Goal: Task Accomplishment & Management: Manage account settings

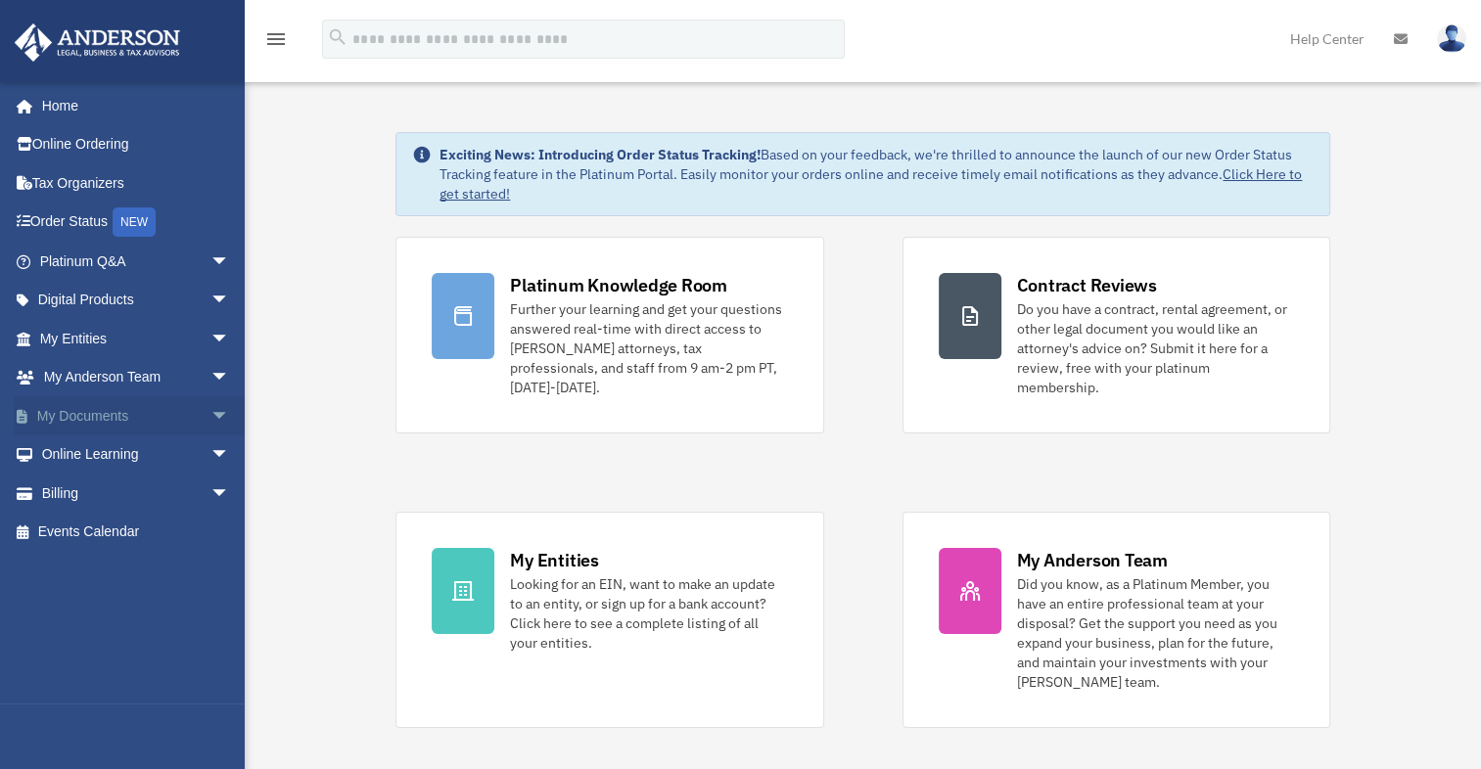
click at [121, 431] on link "My Documents arrow_drop_down" at bounding box center [137, 415] width 246 height 39
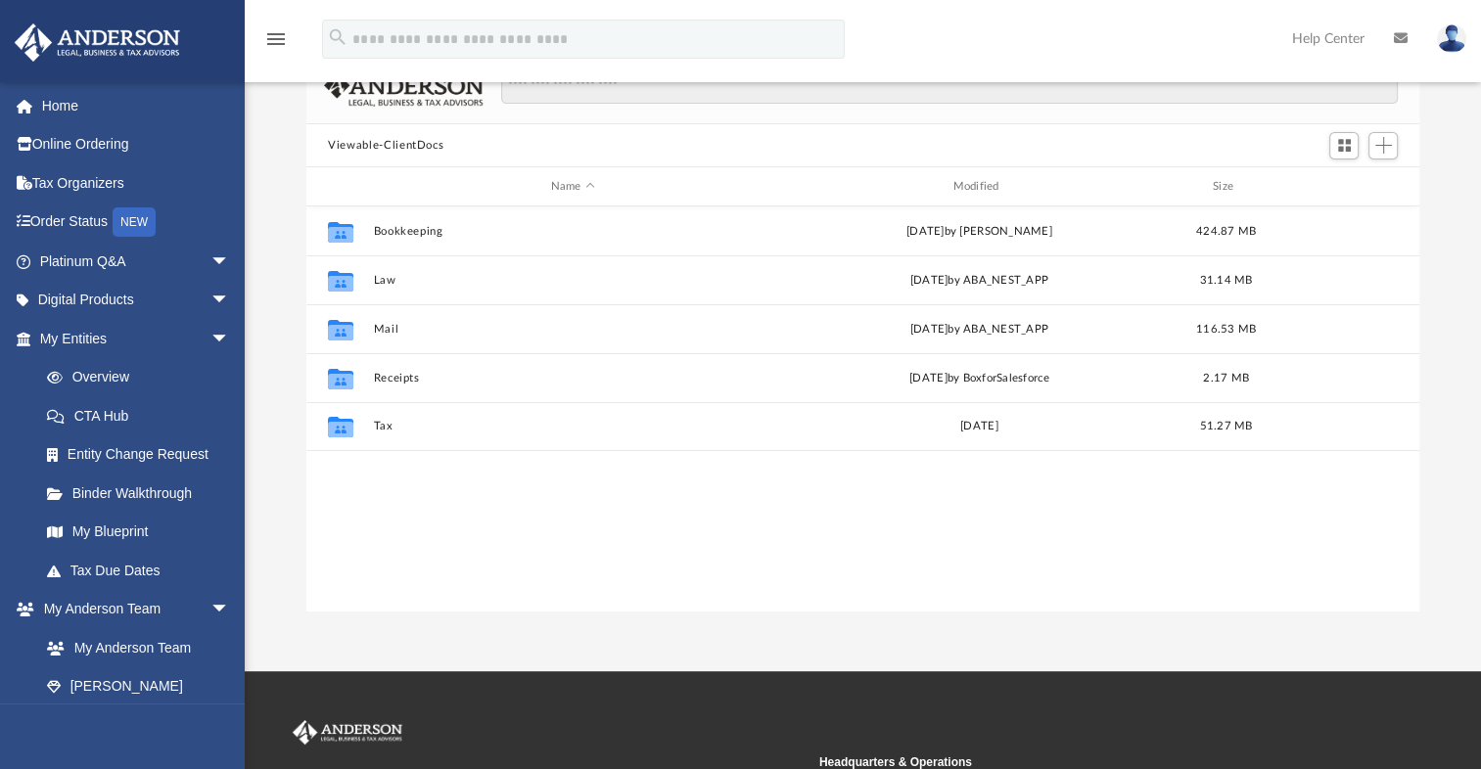
scroll to position [137, 0]
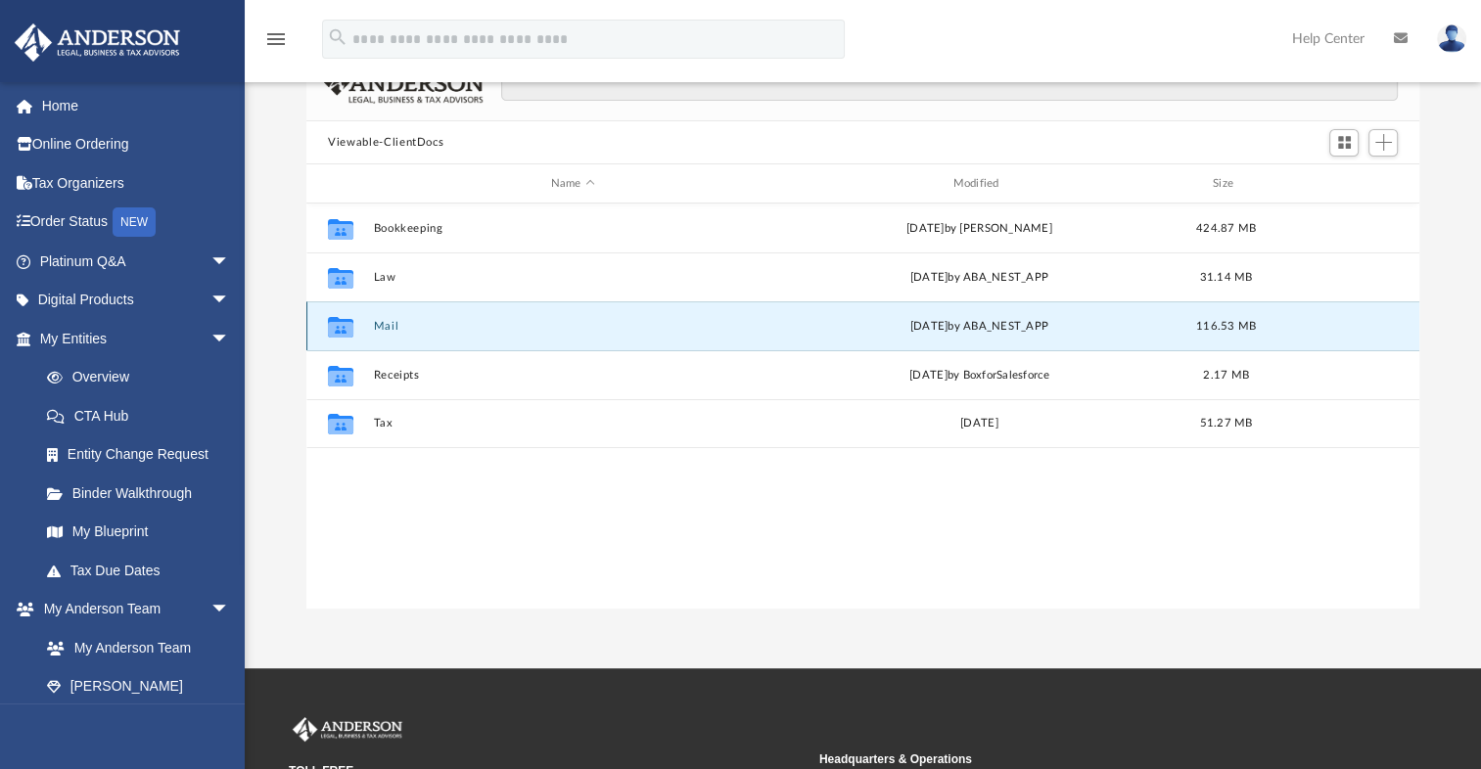
click at [387, 329] on button "Mail" at bounding box center [573, 326] width 398 height 13
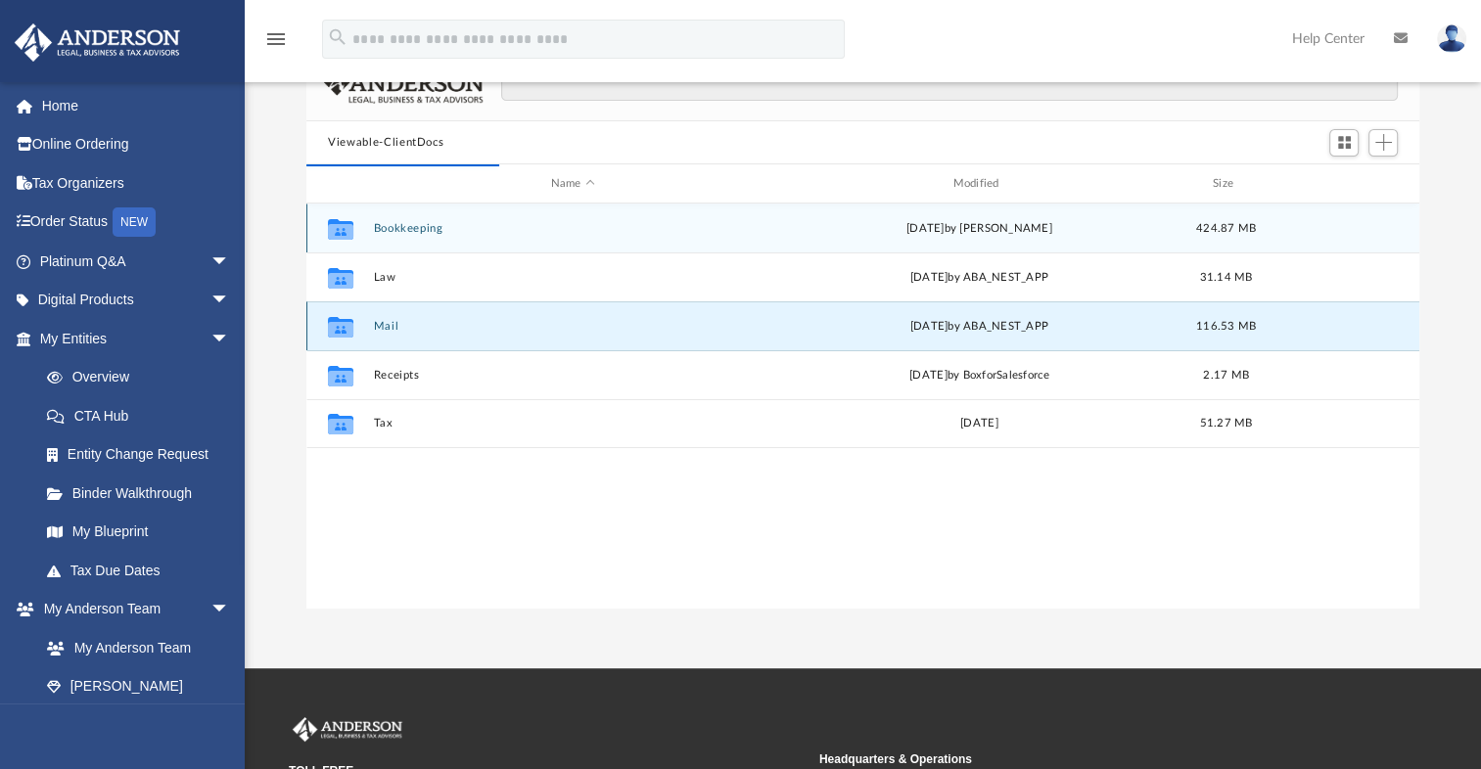
click at [389, 328] on button "Mail" at bounding box center [573, 326] width 398 height 13
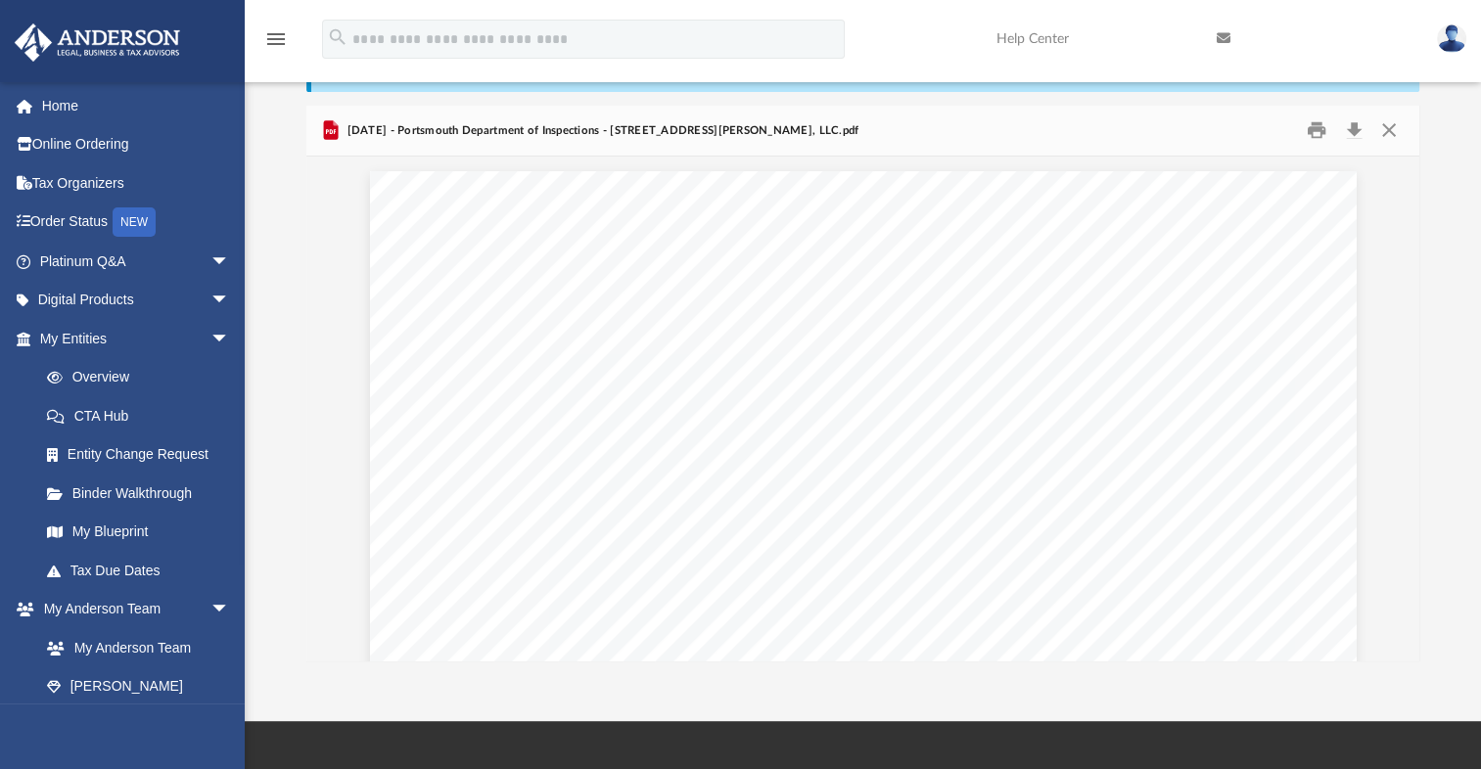
scroll to position [0, 0]
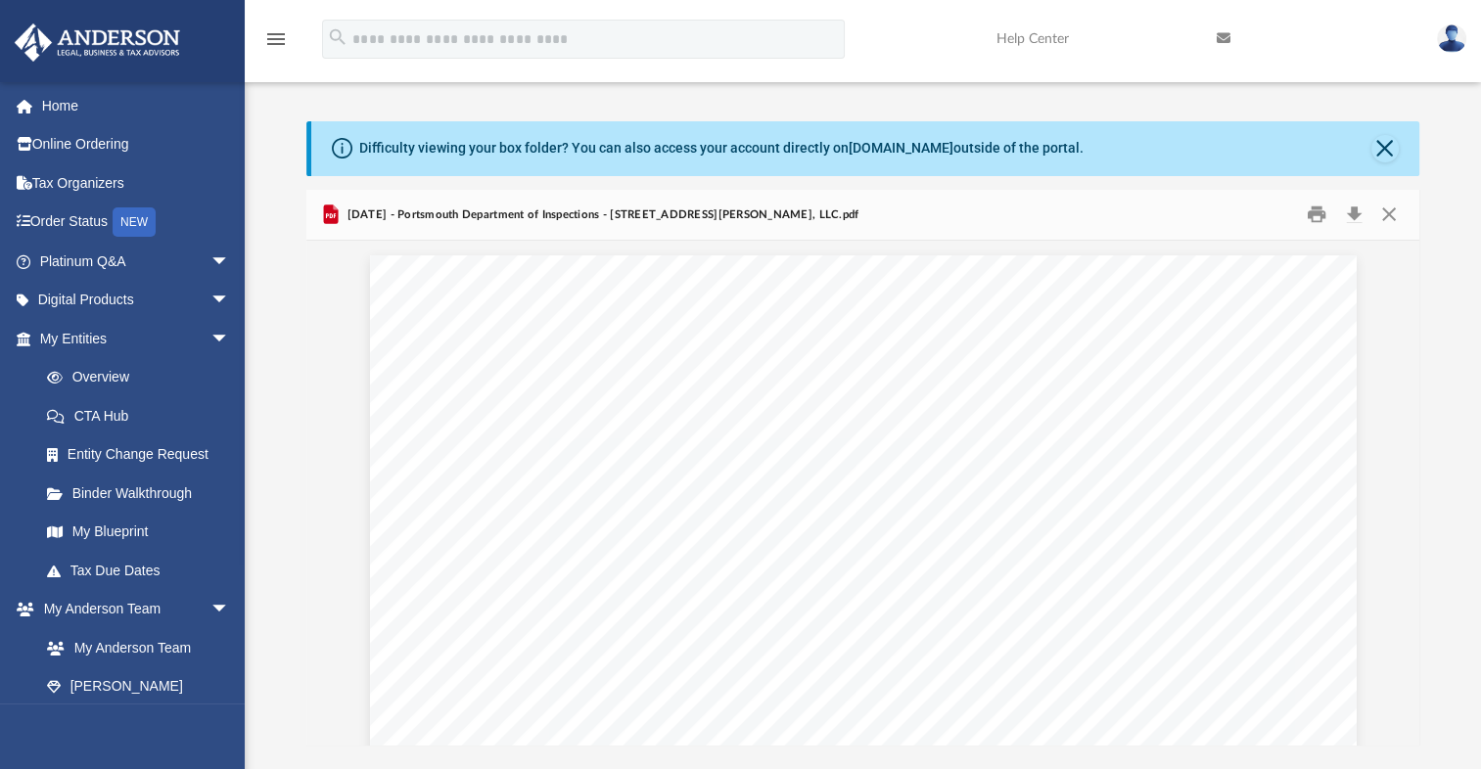
click at [1388, 163] on div "Difficulty viewing your box folder? You can also access your account directly o…" at bounding box center [865, 148] width 1108 height 55
click at [1386, 151] on button "Close" at bounding box center [1385, 148] width 27 height 27
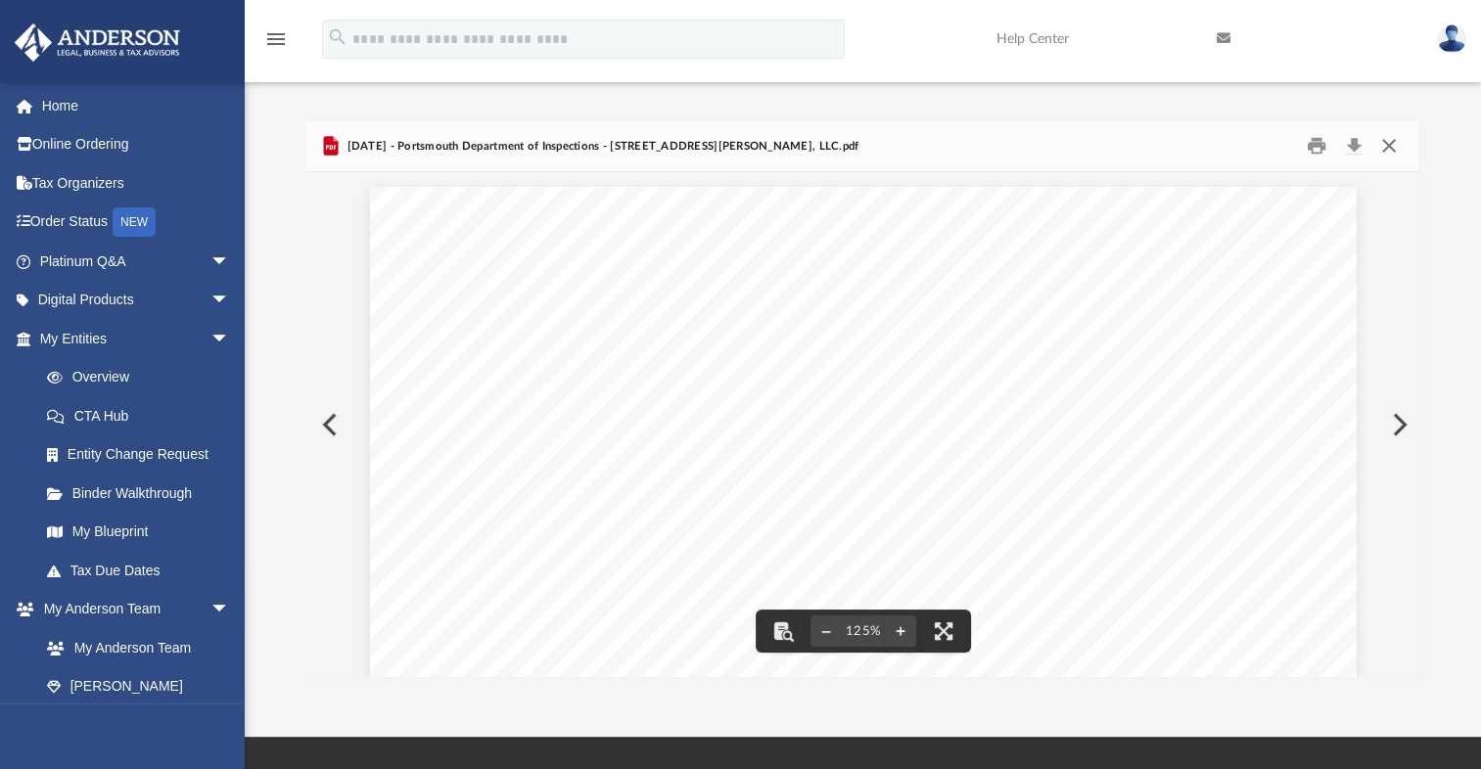
click at [1393, 152] on button "Close" at bounding box center [1388, 146] width 35 height 30
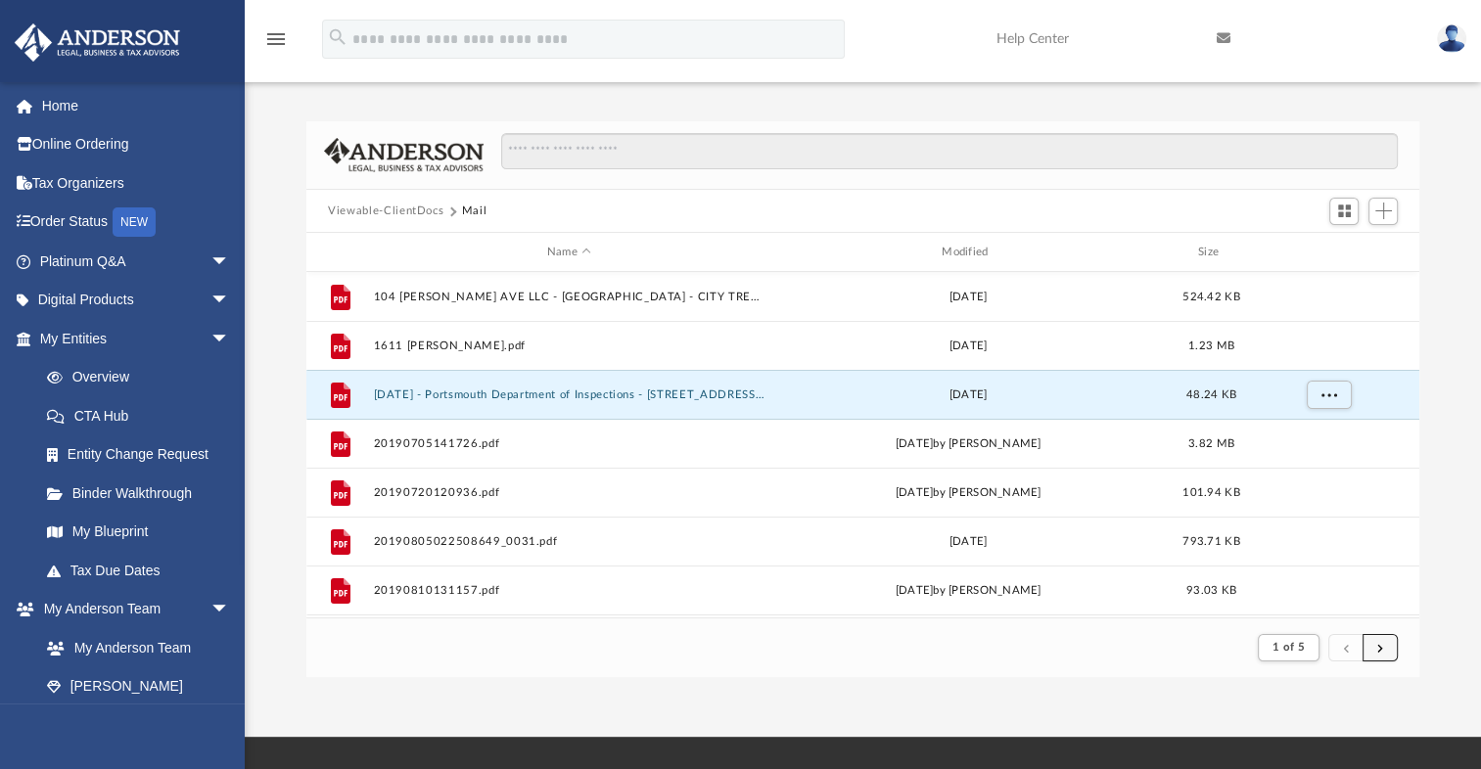
click at [1387, 640] on button "submit" at bounding box center [1380, 648] width 35 height 28
click at [1375, 644] on button "submit" at bounding box center [1380, 648] width 35 height 28
click at [1391, 652] on button "submit" at bounding box center [1380, 648] width 35 height 28
click at [1374, 648] on button "submit" at bounding box center [1380, 648] width 35 height 28
click at [1381, 644] on span "submit" at bounding box center [1380, 647] width 6 height 11
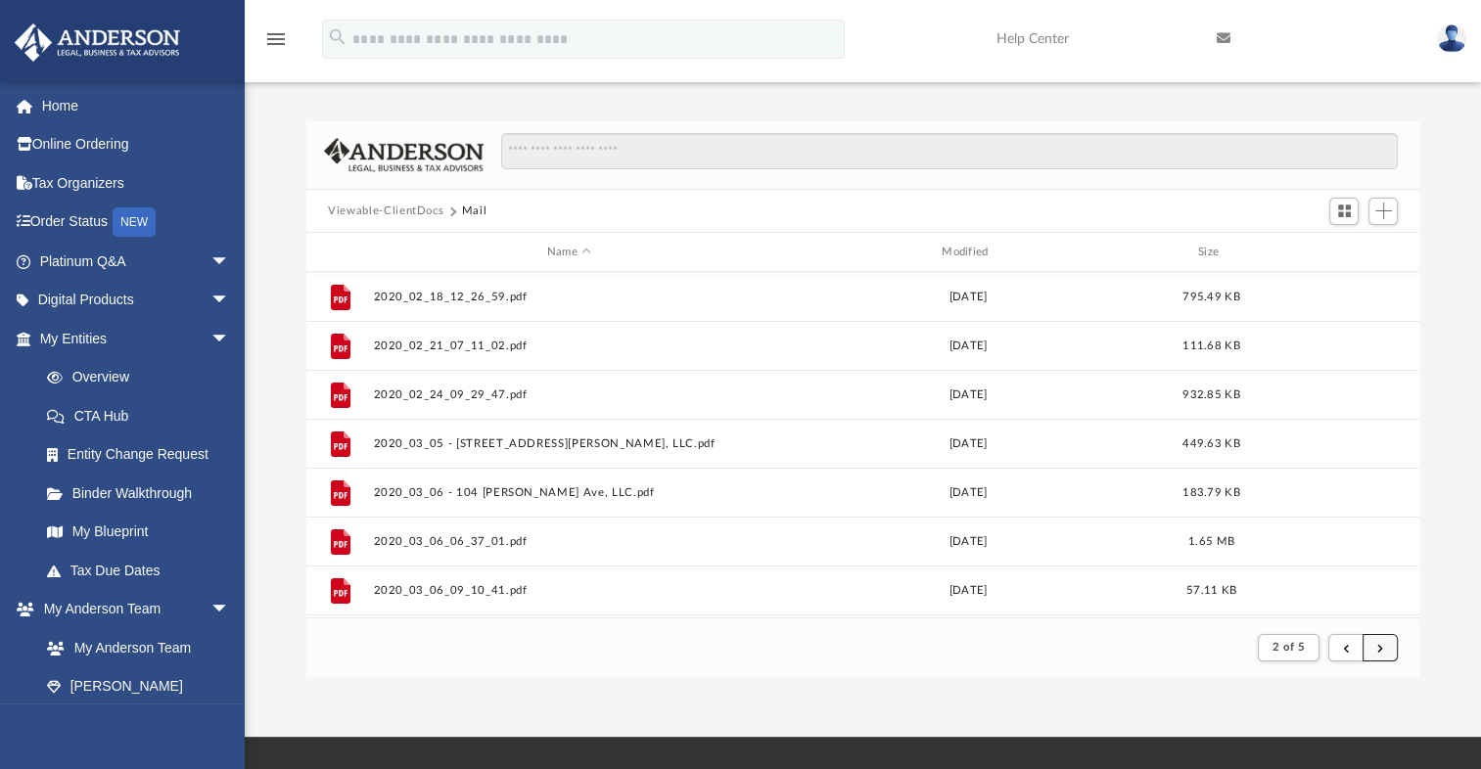
click at [1382, 652] on span "submit" at bounding box center [1380, 647] width 6 height 11
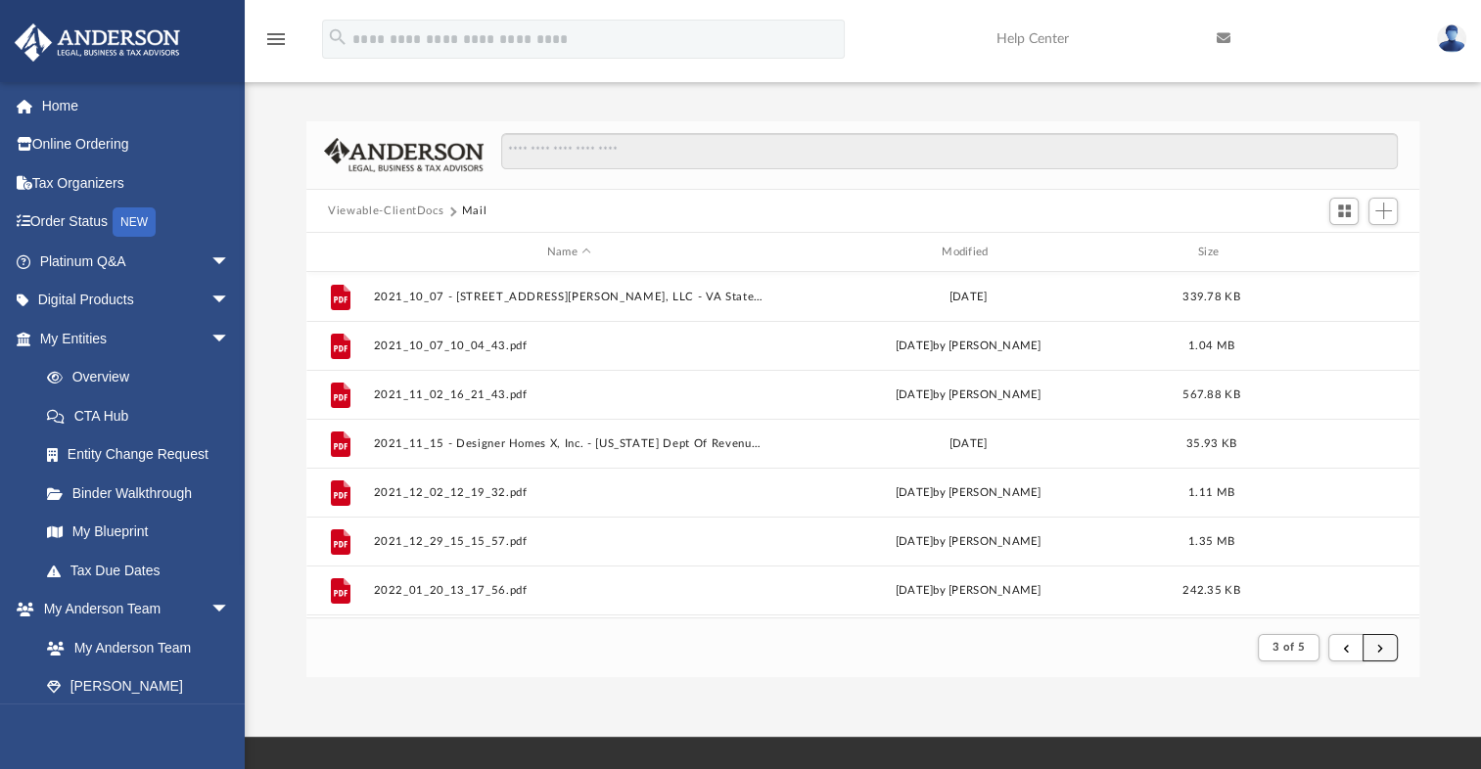
click at [1388, 648] on button "submit" at bounding box center [1380, 648] width 35 height 28
click at [1377, 656] on button "submit" at bounding box center [1380, 648] width 35 height 28
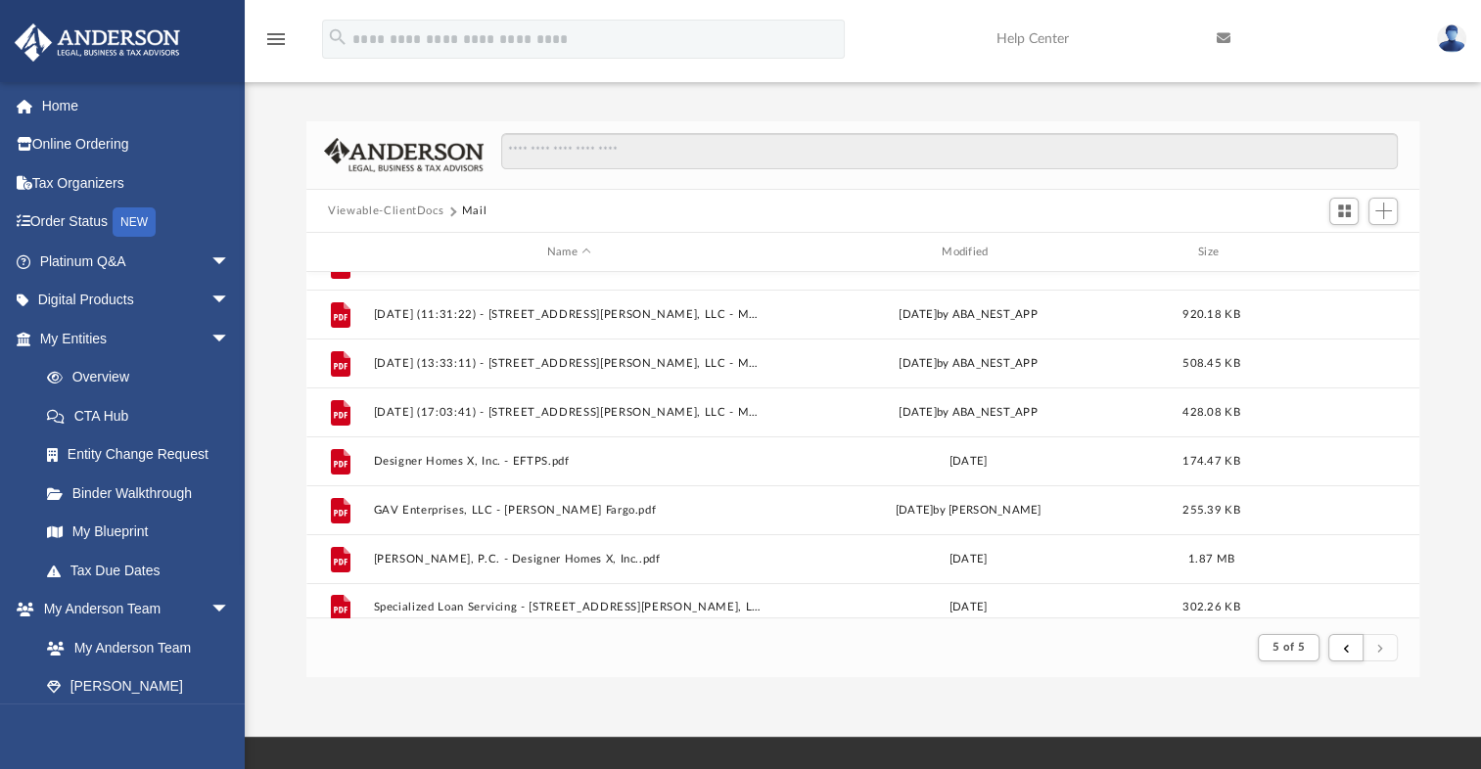
scroll to position [193, 0]
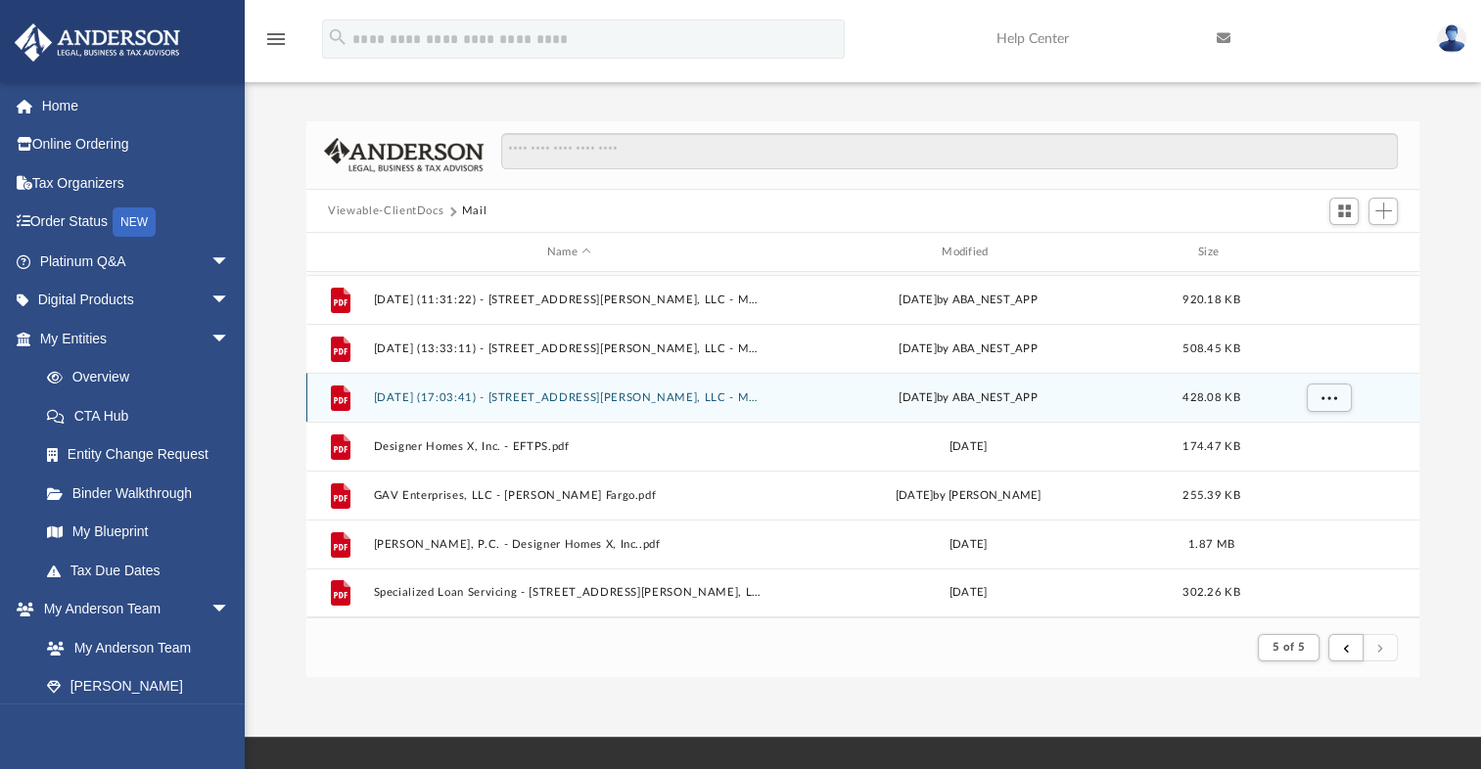
click at [991, 386] on div "File 2025.09.30 (17:03:41) - 200 Hough Ave, LLC - Mail.pdf Tue Sep 30 2025 by A…" at bounding box center [862, 397] width 1113 height 49
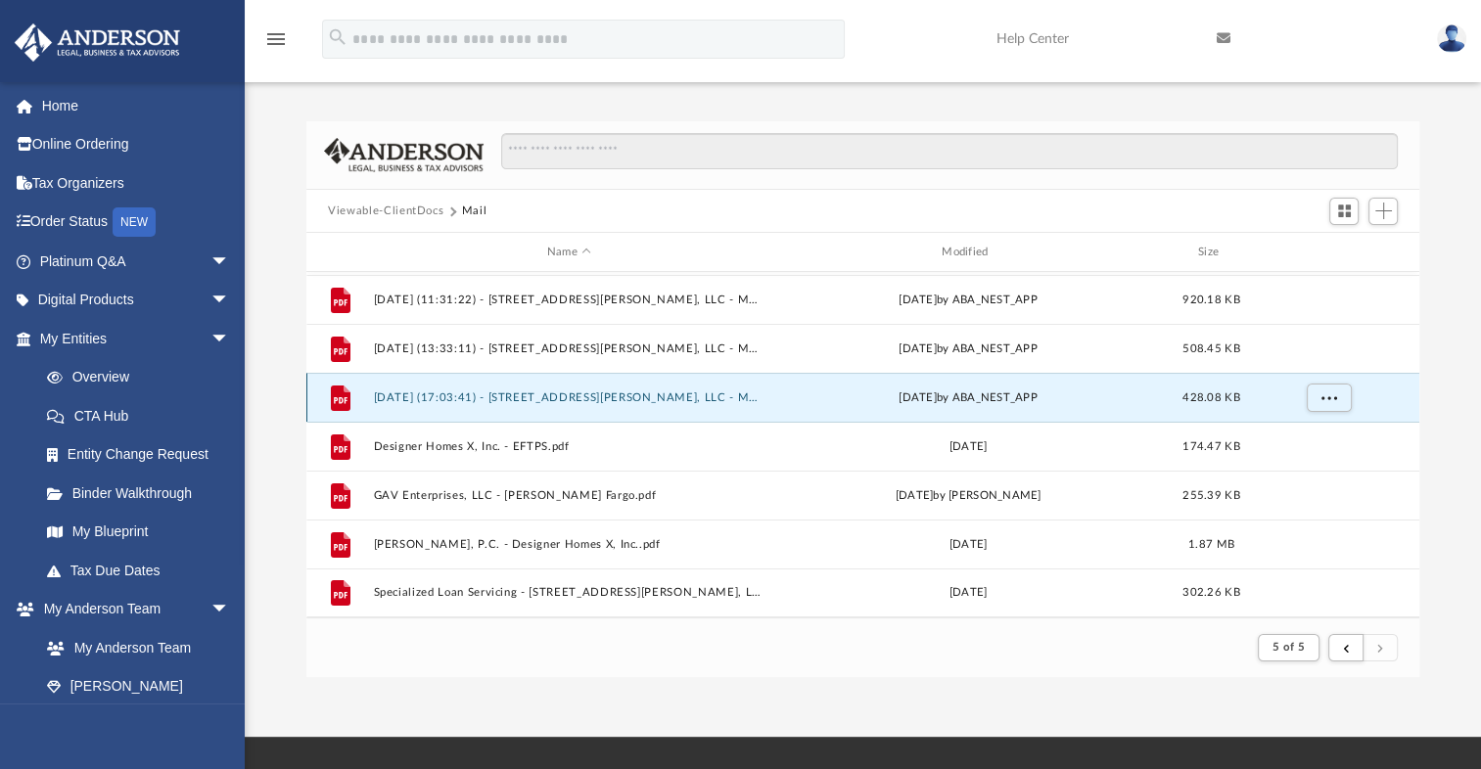
scroll to position [192, 0]
click at [591, 393] on button "2025.09.30 (17:03:41) - 200 Hough Ave, LLC - Mail.pdf" at bounding box center [569, 399] width 391 height 13
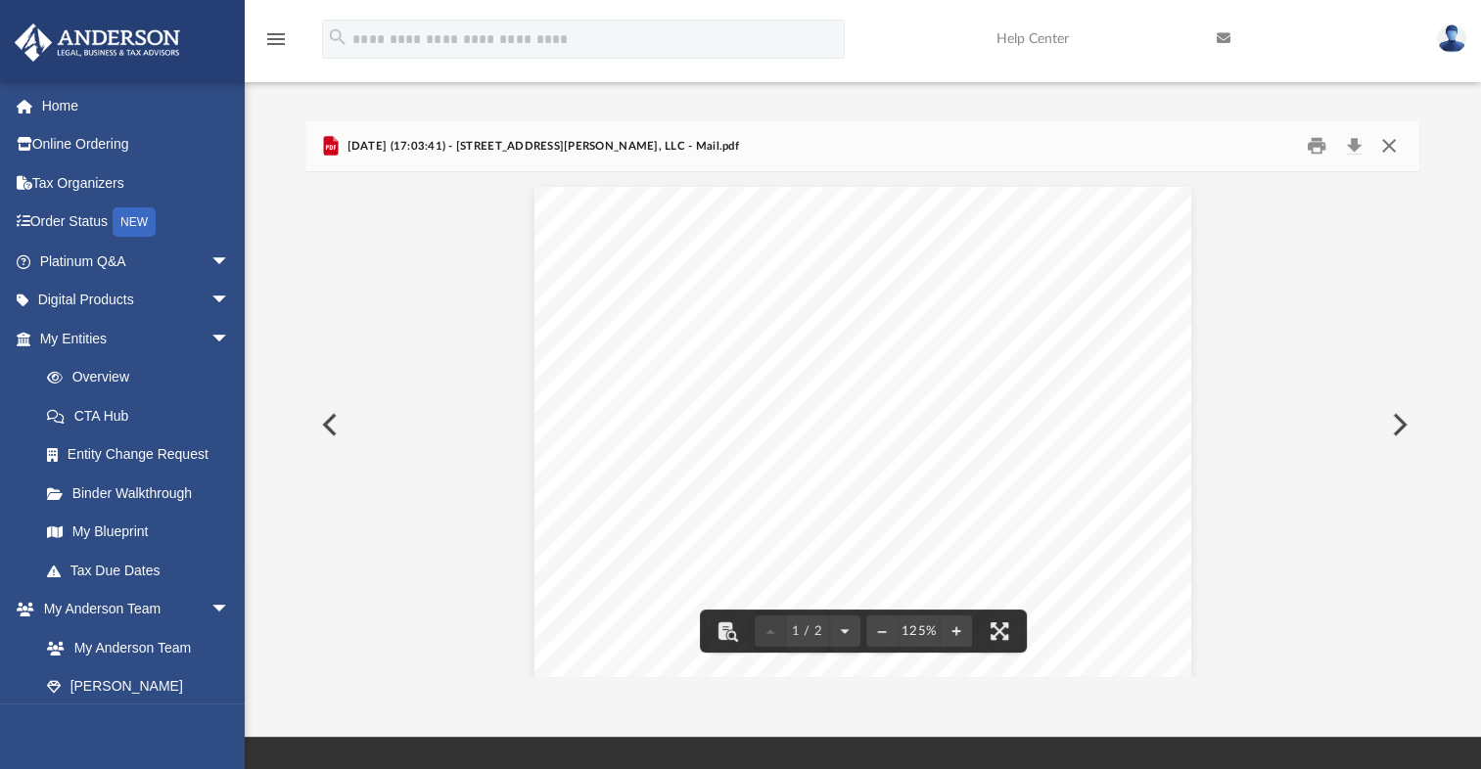
click at [1386, 142] on button "Close" at bounding box center [1388, 146] width 35 height 30
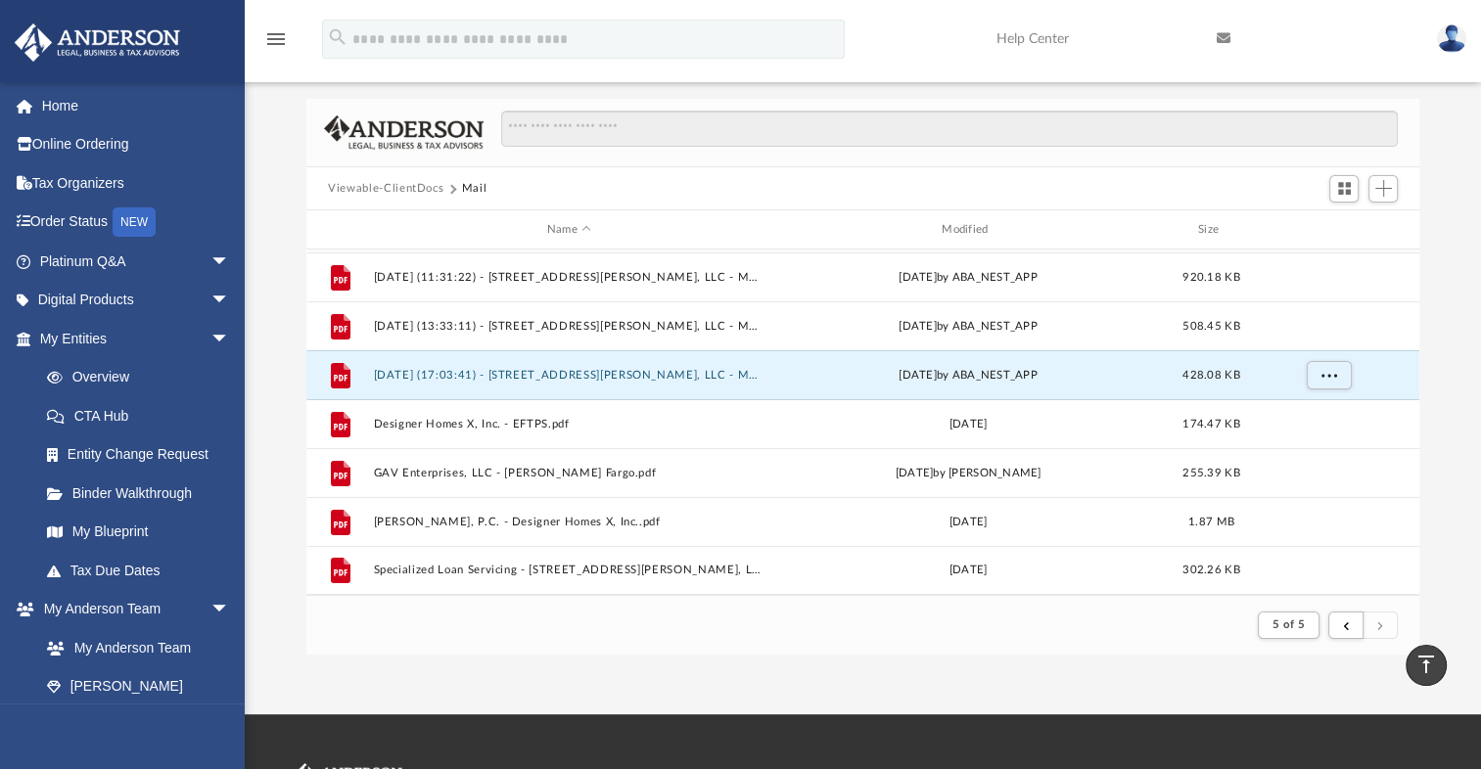
scroll to position [0, 0]
